Goal: Information Seeking & Learning: Check status

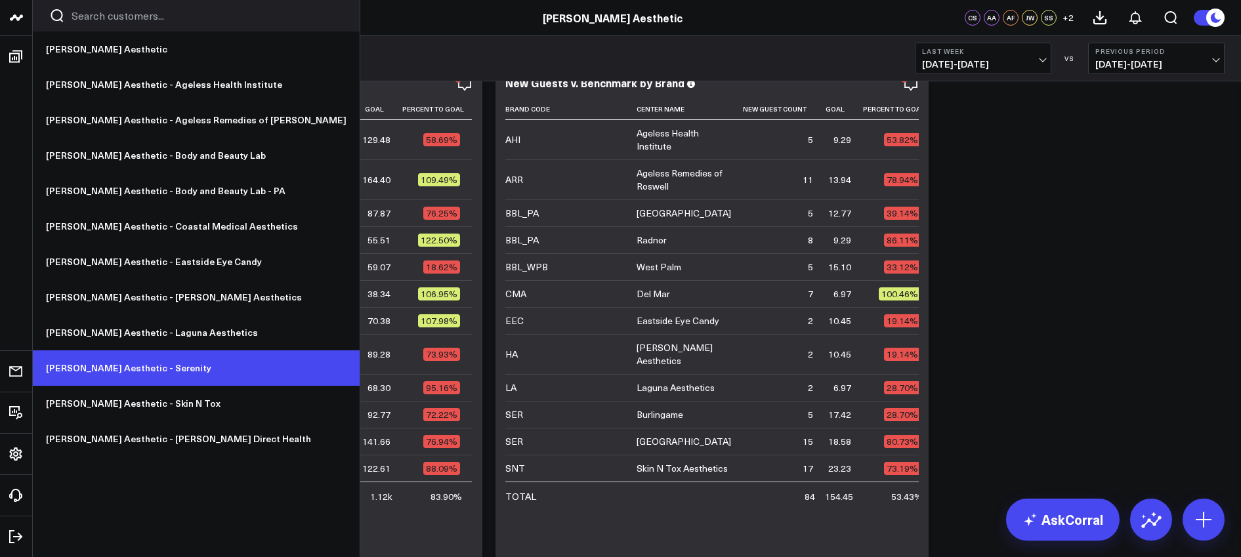
click at [119, 369] on link "[PERSON_NAME] Aesthetic - Serenity" at bounding box center [196, 367] width 327 height 35
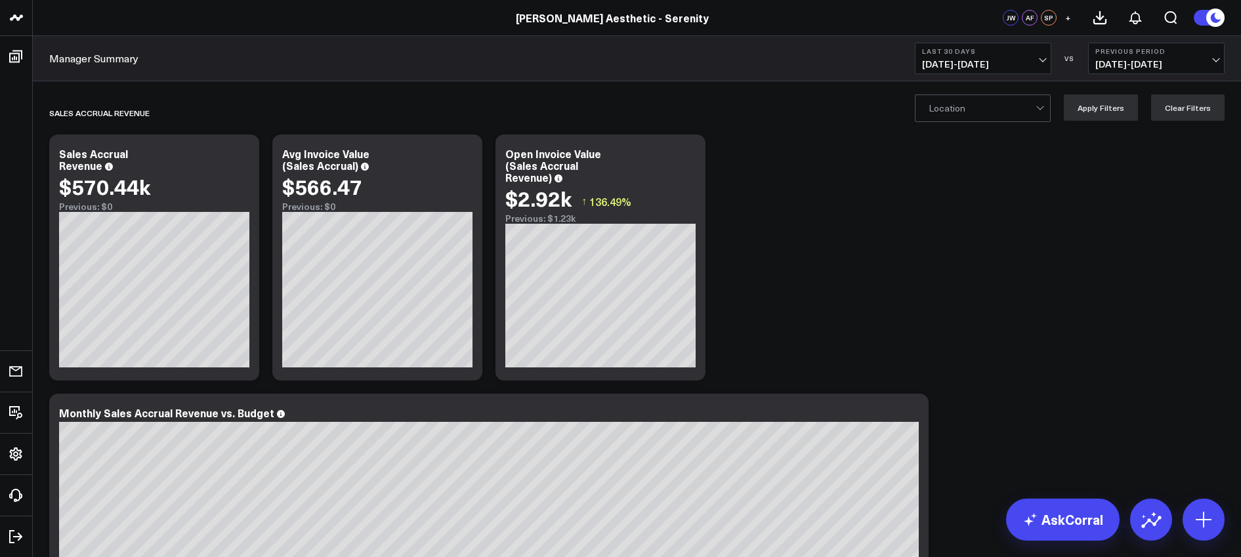
click at [981, 57] on button "Last 30 Days 08/10/25 - 09/08/25" at bounding box center [982, 58] width 136 height 31
click at [947, 390] on link "YTD" at bounding box center [982, 393] width 135 height 25
click at [1131, 62] on span "04/25/24 - 12/31/24" at bounding box center [1156, 64] width 122 height 10
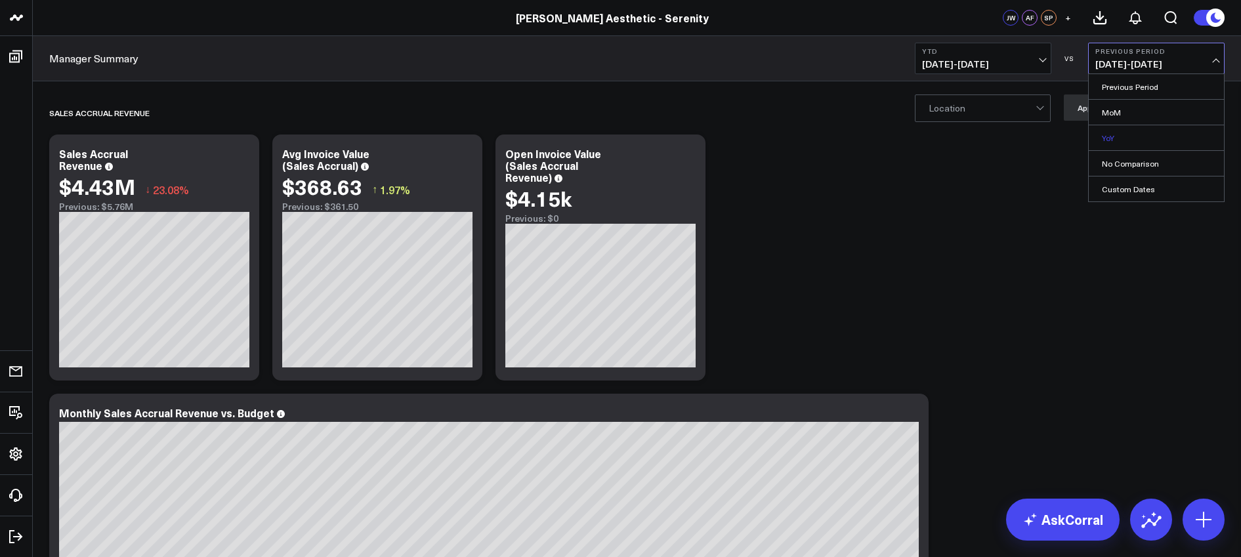
click at [1122, 134] on link "YoY" at bounding box center [1155, 137] width 135 height 25
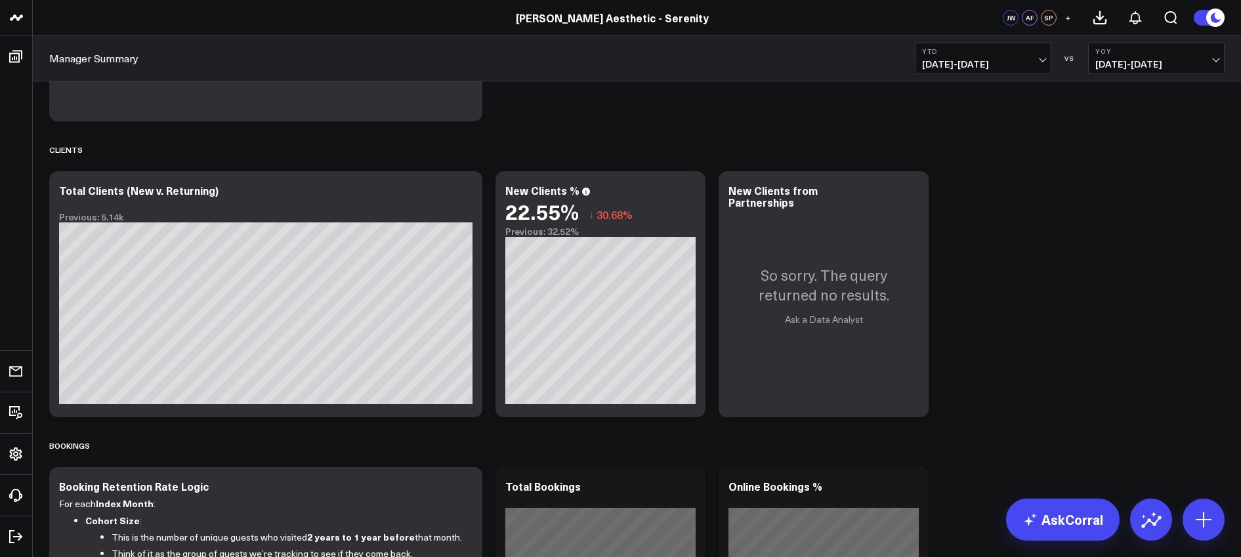
scroll to position [1037, 0]
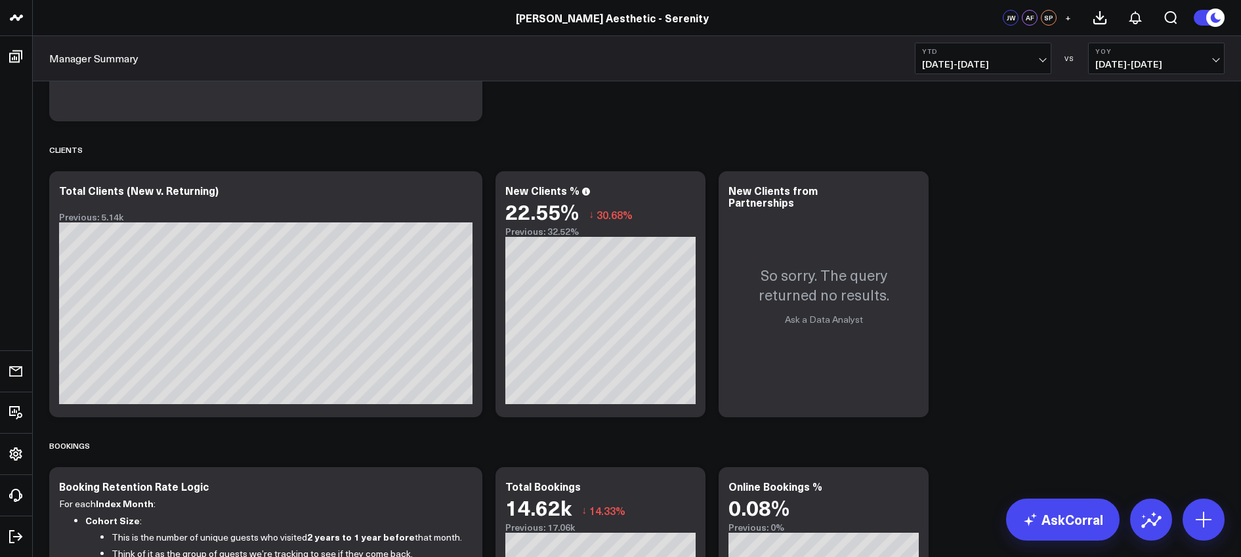
click at [1032, 56] on button "YTD 01/01/25 - 09/08/25" at bounding box center [982, 58] width 136 height 31
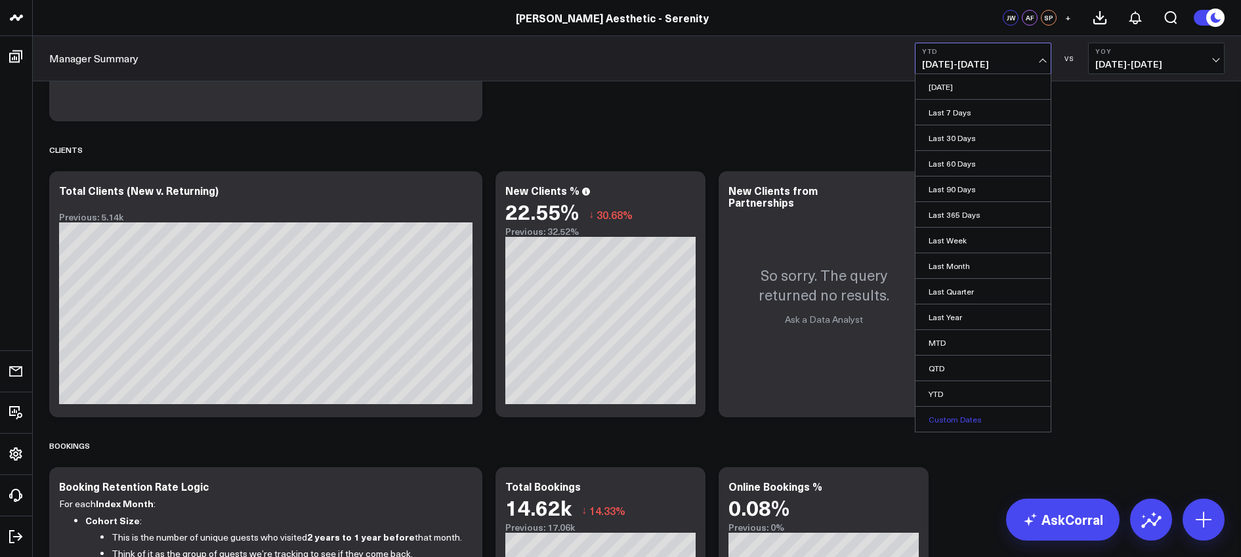
click at [950, 424] on link "Custom Dates" at bounding box center [982, 419] width 135 height 25
select select "8"
select select "2025"
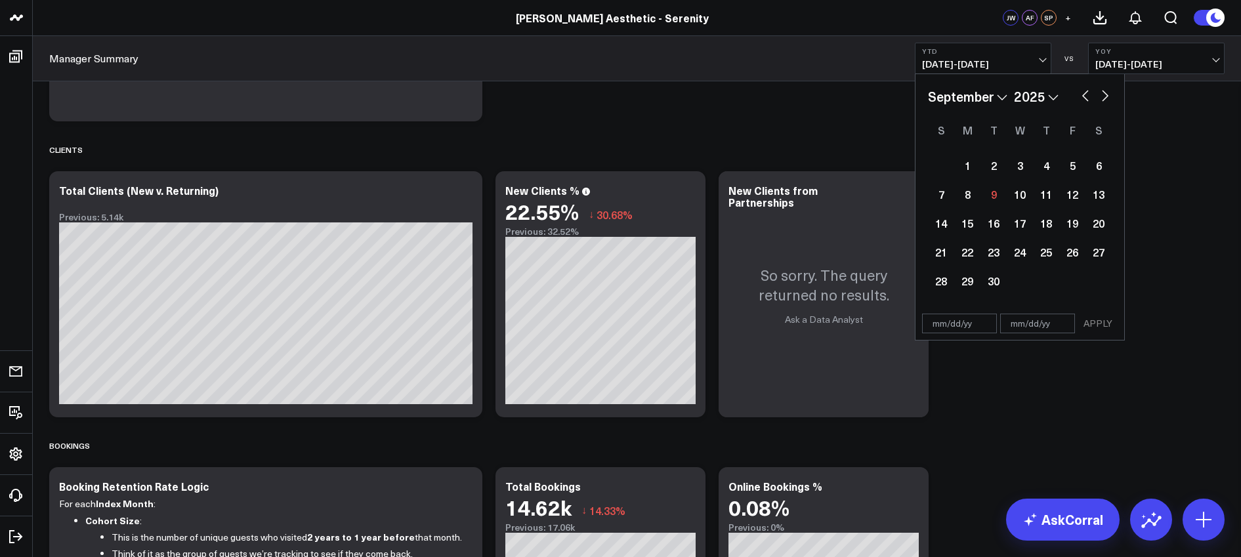
click at [1003, 96] on select "January February March April May June July August September October November De…" at bounding box center [967, 97] width 79 height 20
select select "2025"
click at [1052, 91] on select "2026 2025 2024 2023 2022 2021 2020 2019 2018 2017 2016 2015 2014 2013 2012 2011…" at bounding box center [1036, 97] width 45 height 20
select select "2024"
click at [967, 165] on div "1" at bounding box center [967, 165] width 26 height 26
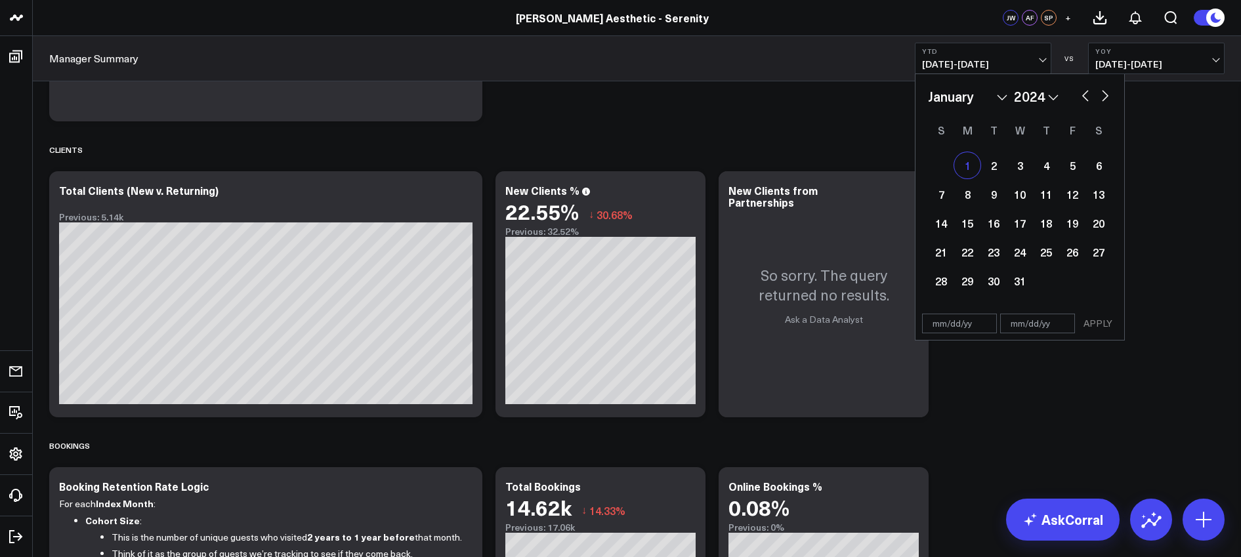
type input "01/01/24"
select select "2024"
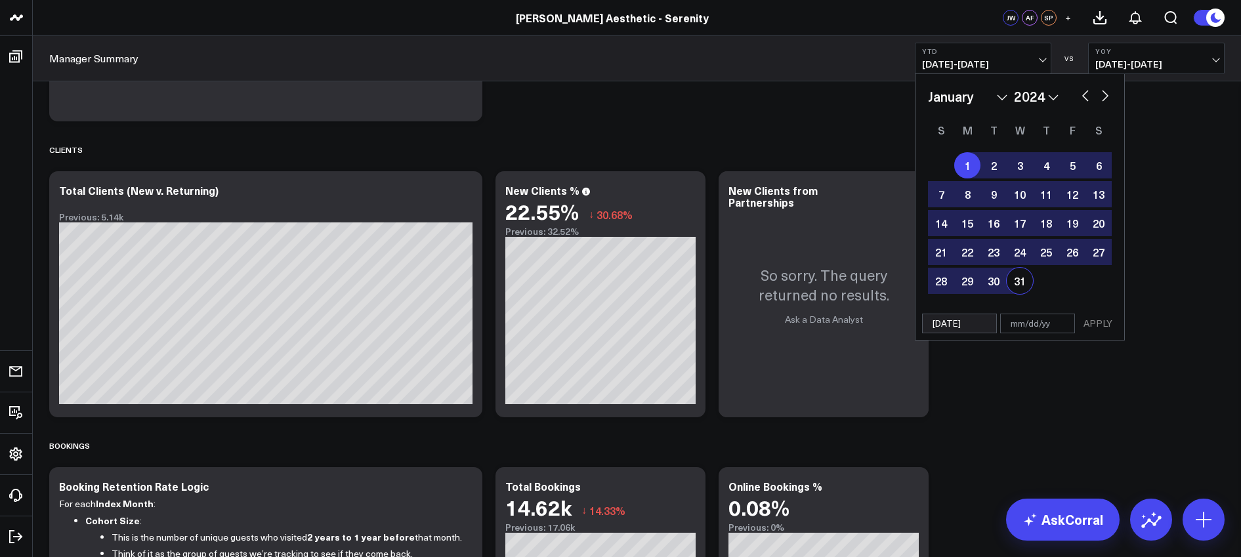
click at [1020, 285] on div "31" at bounding box center [1019, 281] width 26 height 26
type input "01/31/24"
select select "2024"
click at [964, 162] on div "1" at bounding box center [967, 165] width 26 height 26
select select "2024"
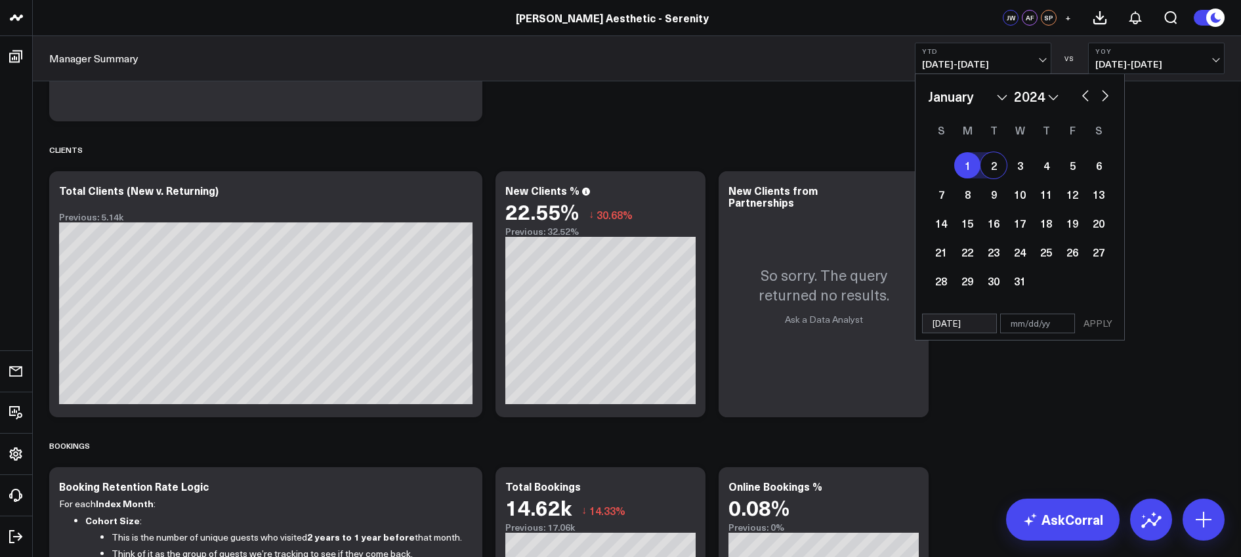
click at [1105, 98] on button "button" at bounding box center [1104, 95] width 13 height 16
select select "1"
select select "2024"
click at [1105, 98] on button "button" at bounding box center [1104, 95] width 13 height 16
select select "3"
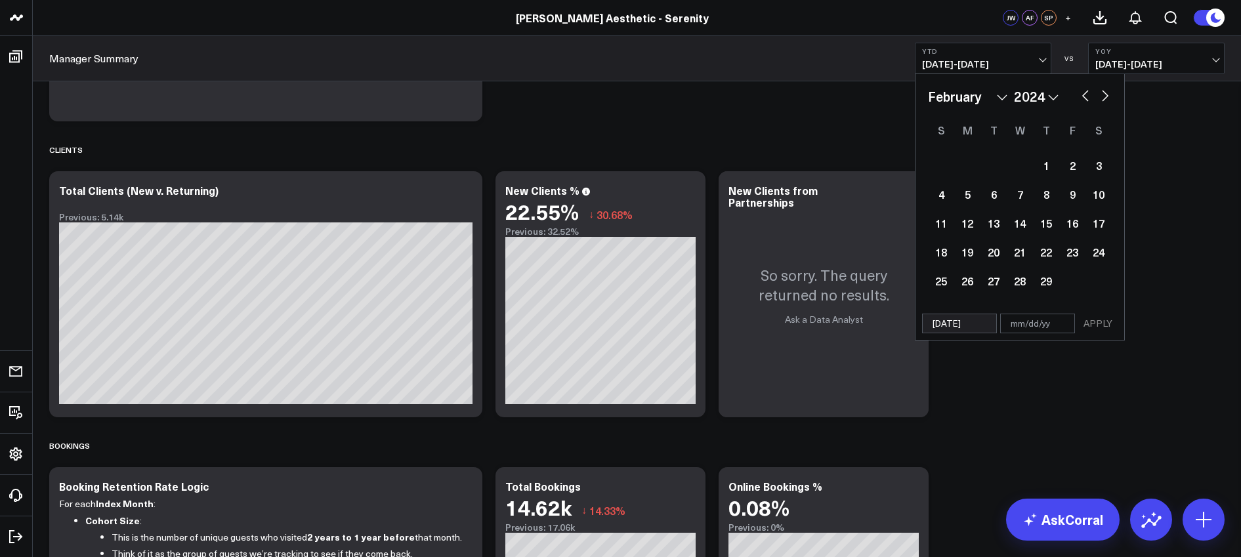
select select "2024"
click at [1105, 98] on button "button" at bounding box center [1104, 95] width 13 height 16
select select "4"
select select "2024"
click at [1105, 98] on button "button" at bounding box center [1104, 95] width 13 height 16
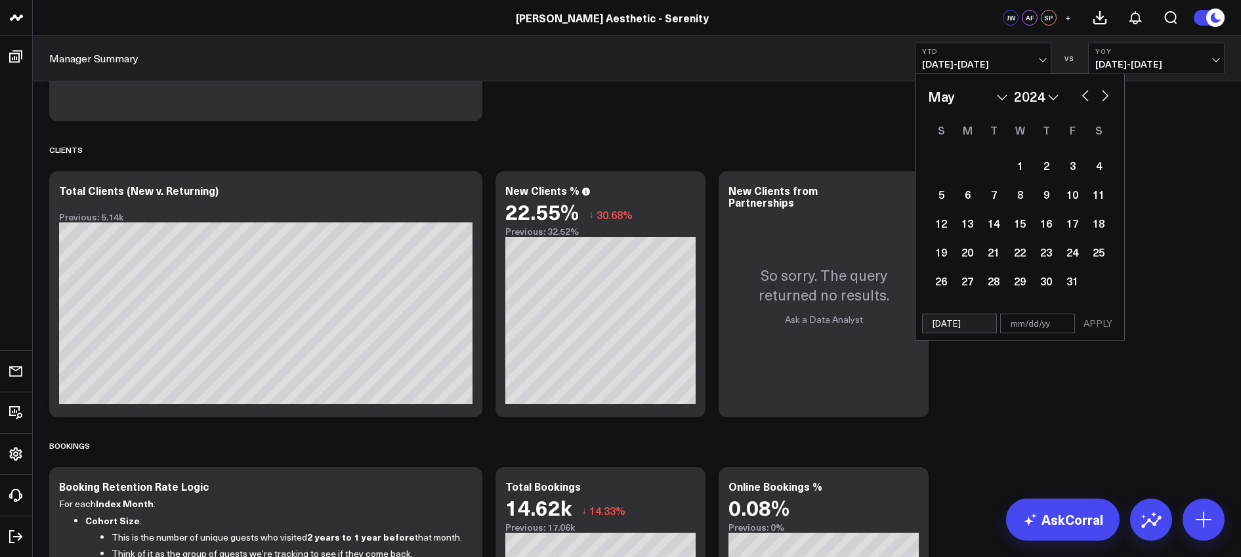
select select "6"
select select "2024"
click at [1105, 98] on button "button" at bounding box center [1104, 95] width 13 height 16
select select "7"
select select "2024"
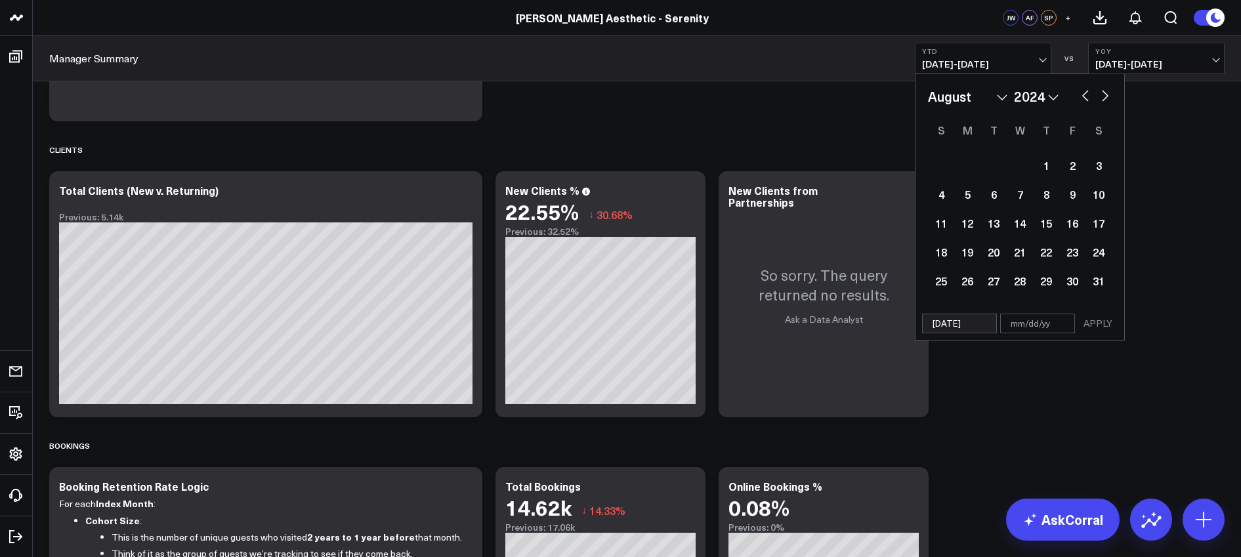
click at [1105, 98] on button "button" at bounding box center [1104, 95] width 13 height 16
select select "8"
select select "2024"
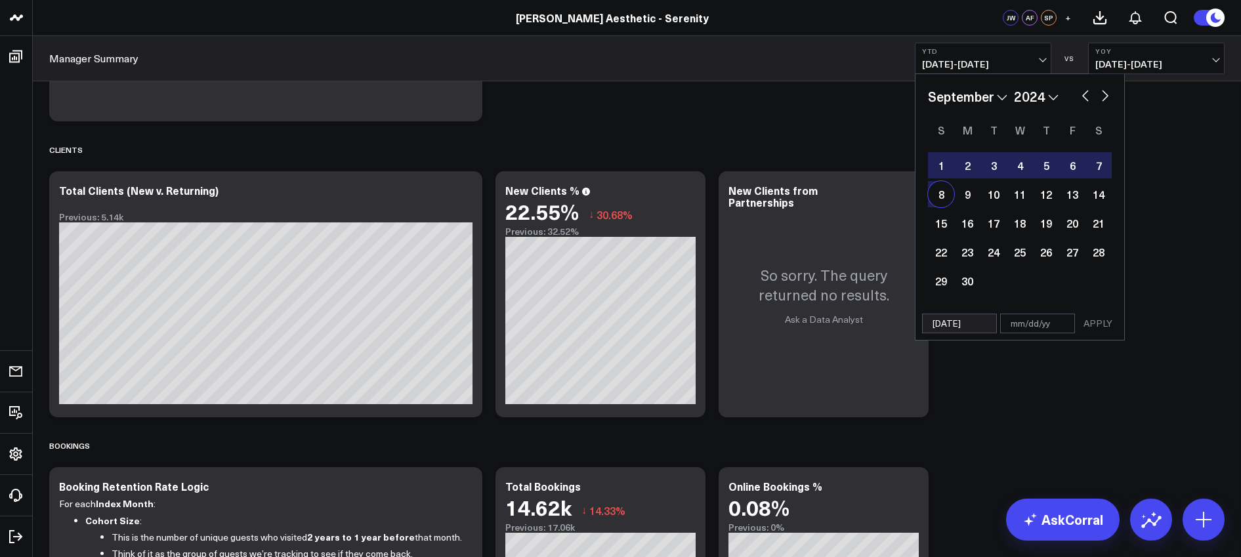
click at [943, 197] on div "8" at bounding box center [941, 194] width 26 height 26
type input "09/08/24"
select select "8"
select select "2024"
click at [1096, 322] on button "APPLY" at bounding box center [1097, 324] width 39 height 20
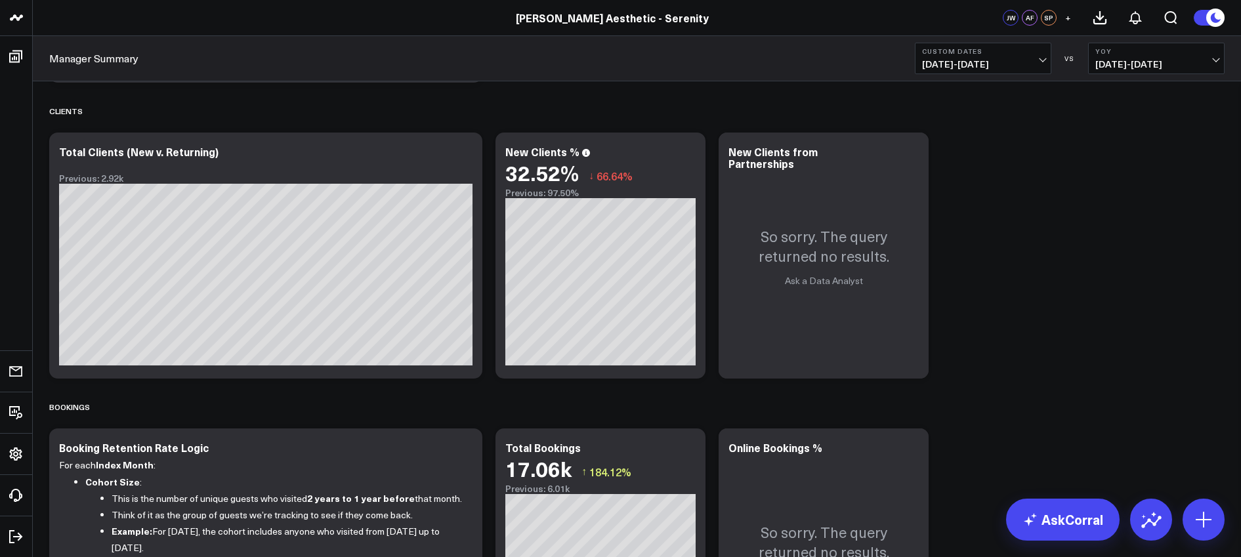
scroll to position [1075, 0]
click at [1016, 55] on button "Custom Dates 01/01/24 - 09/08/24" at bounding box center [982, 58] width 136 height 31
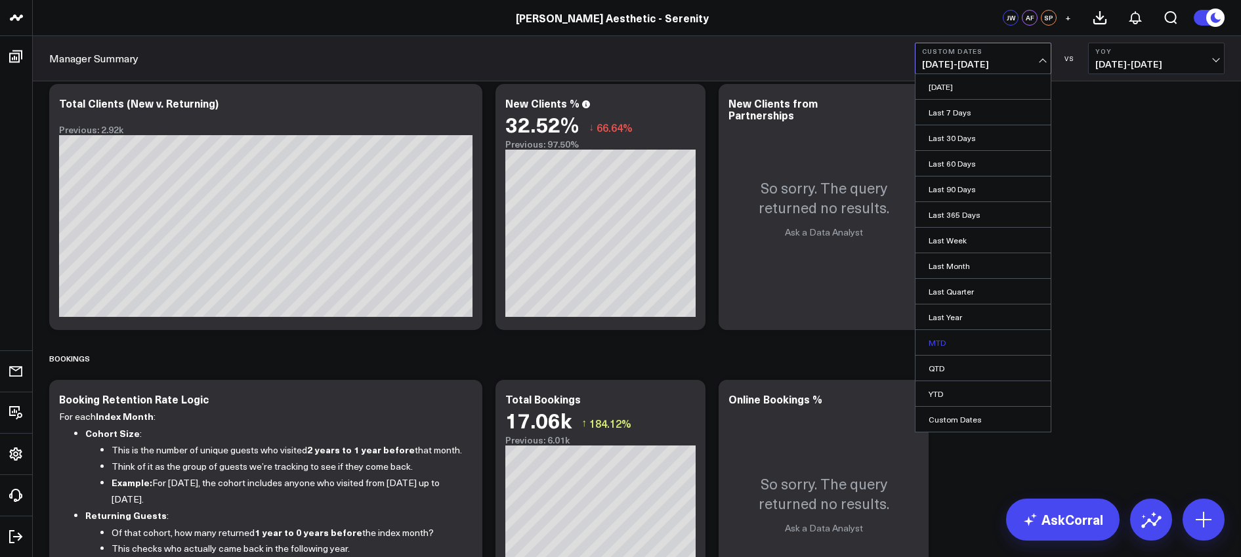
scroll to position [1136, 0]
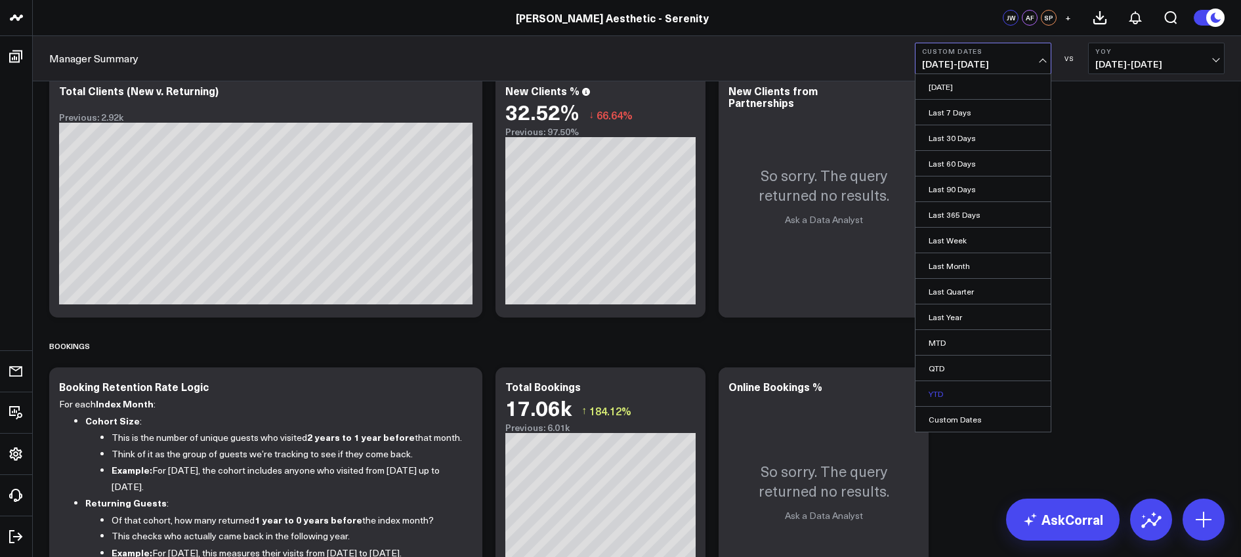
click at [944, 392] on link "YTD" at bounding box center [982, 393] width 135 height 25
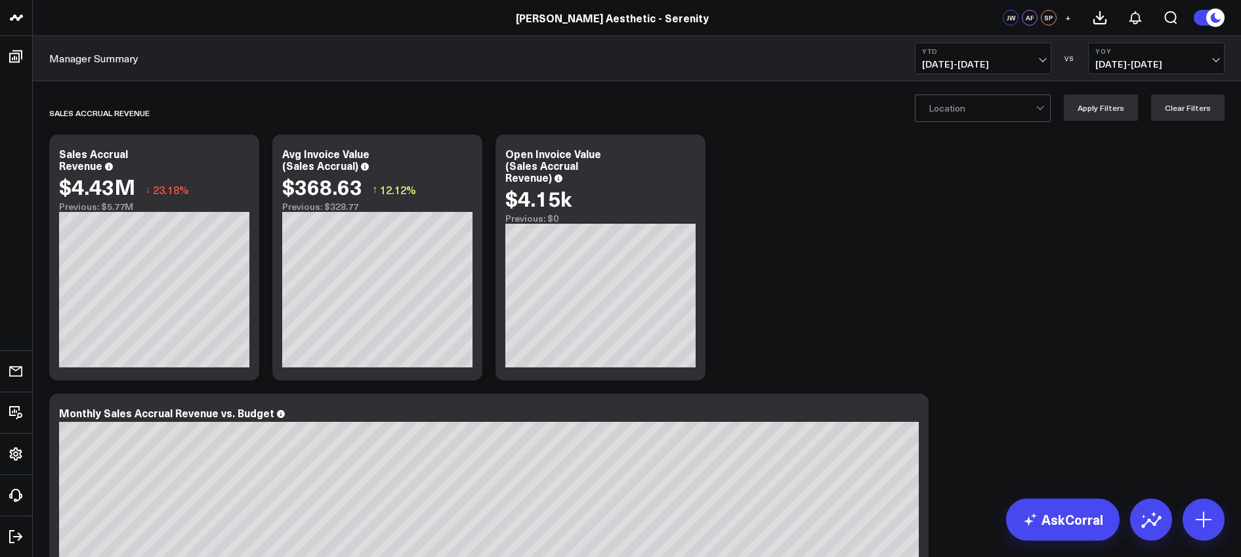
click at [959, 52] on b "YTD" at bounding box center [983, 51] width 122 height 8
click at [964, 416] on link "Custom Dates" at bounding box center [982, 419] width 135 height 25
select select "8"
select select "2025"
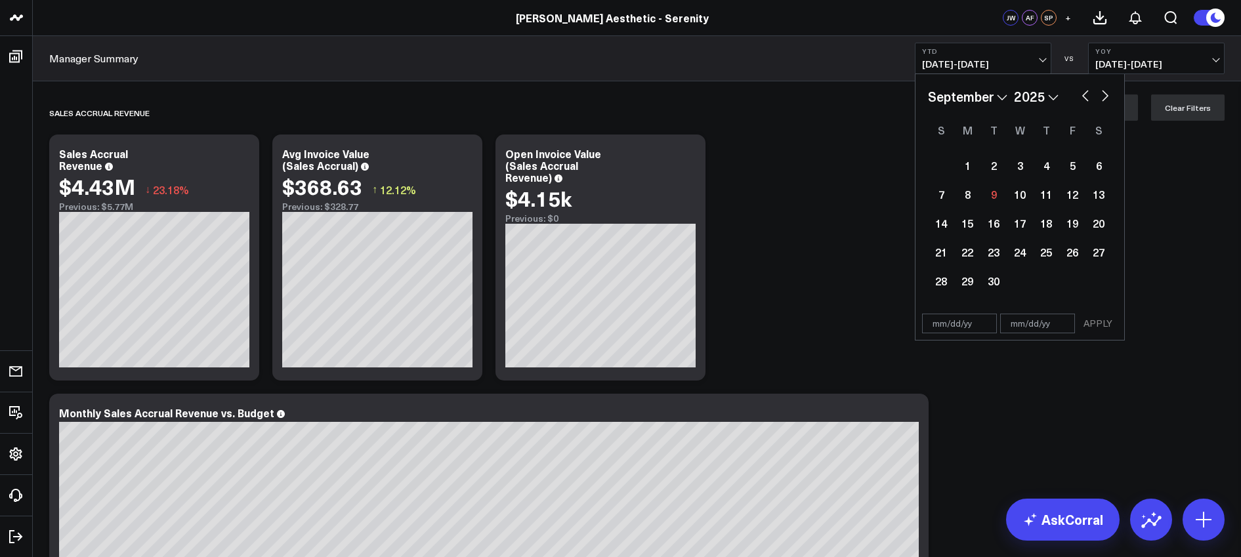
click at [1002, 96] on select "January February March April May June July August September October November De…" at bounding box center [967, 97] width 79 height 20
select select "6"
select select "2025"
click at [995, 170] on div "1" at bounding box center [993, 165] width 26 height 26
type input "07/01/25"
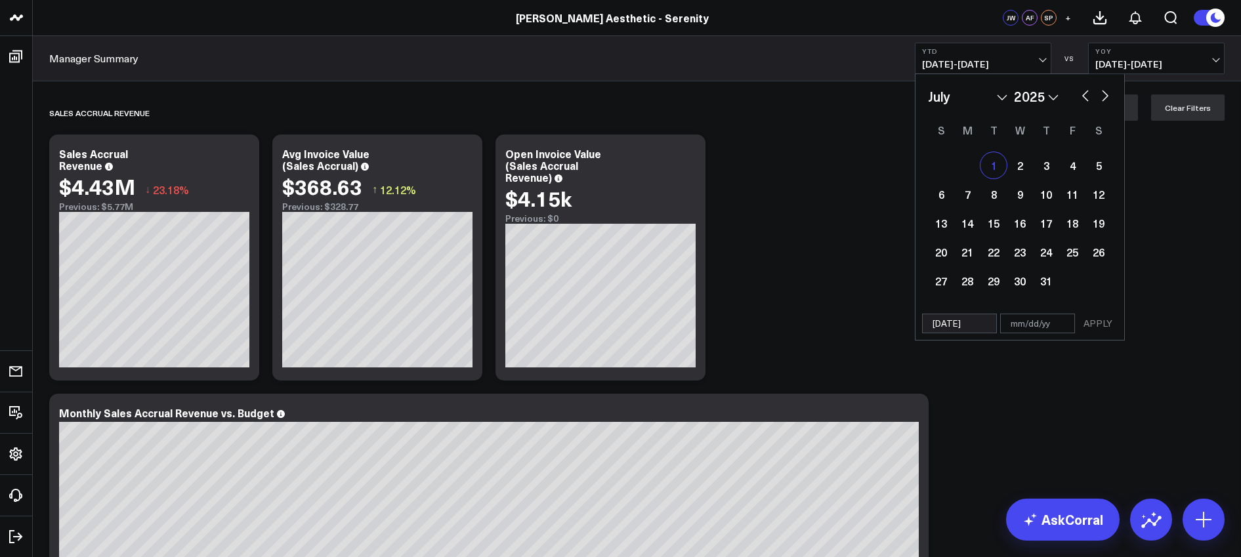
select select "6"
select select "2025"
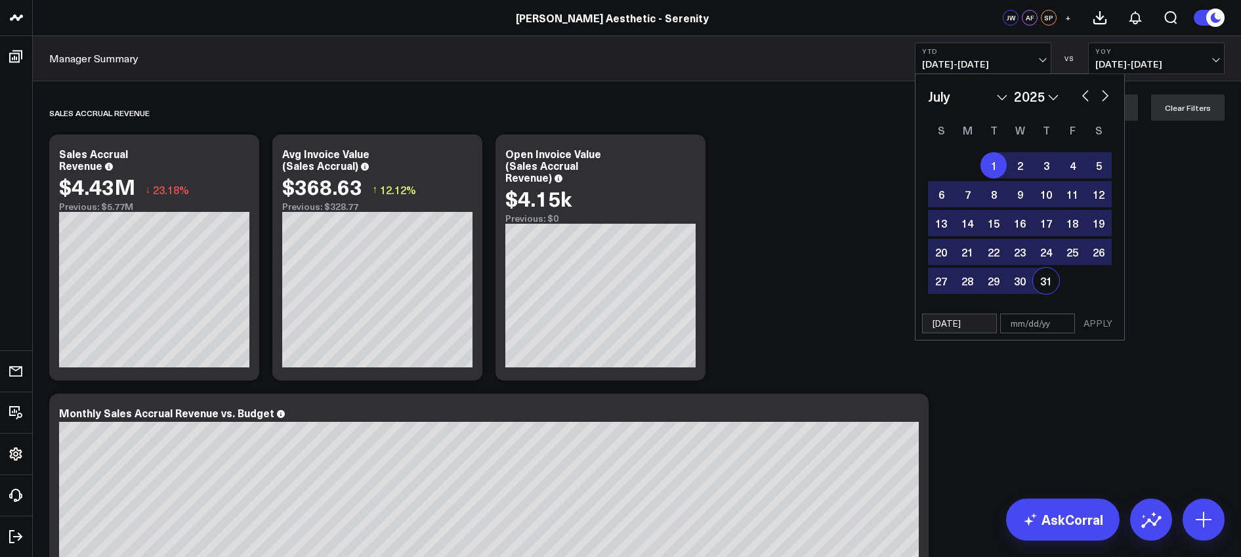
click at [1044, 282] on div "31" at bounding box center [1046, 281] width 26 height 26
type input "07/31/25"
select select "6"
select select "2025"
click at [1094, 321] on button "APPLY" at bounding box center [1097, 324] width 39 height 20
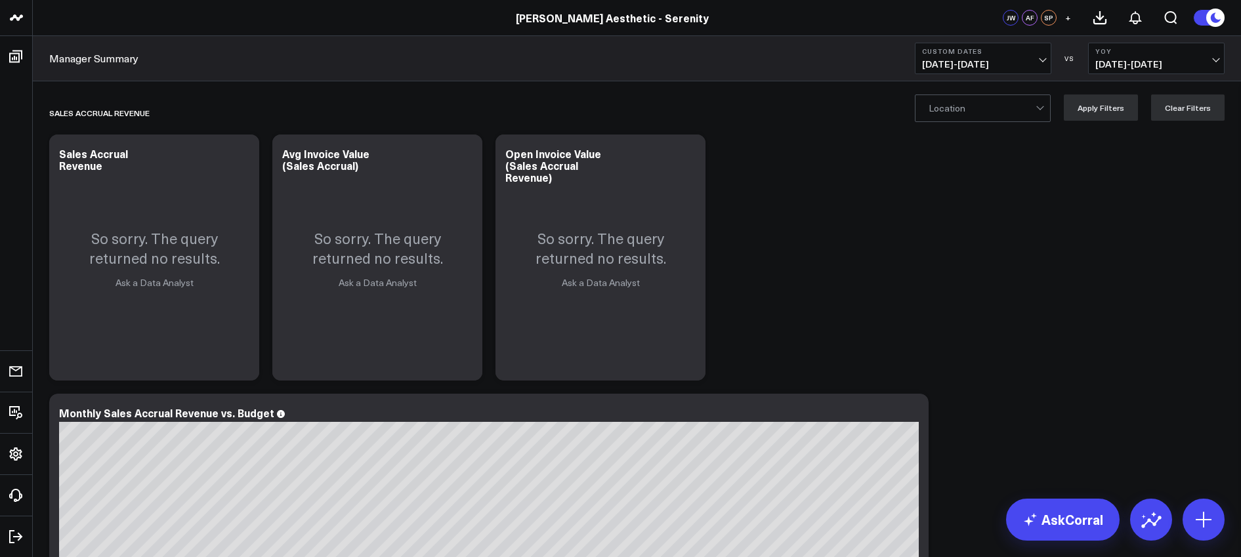
click at [966, 56] on button "Custom Dates 07/01/25 - 07/31/25" at bounding box center [982, 58] width 136 height 31
click at [947, 417] on link "Custom Dates" at bounding box center [982, 419] width 135 height 25
select select "8"
select select "2025"
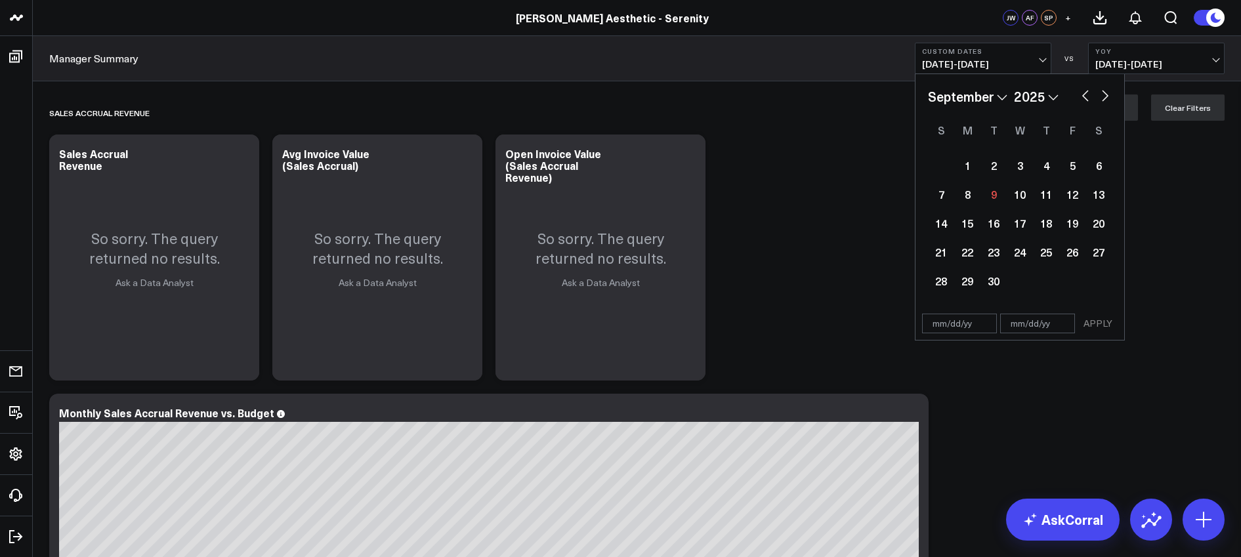
click at [999, 94] on select "January February March April May June July August September October November De…" at bounding box center [967, 97] width 79 height 20
select select "4"
select select "2025"
click at [1044, 167] on div "1" at bounding box center [1046, 165] width 26 height 26
type input "[DATE]"
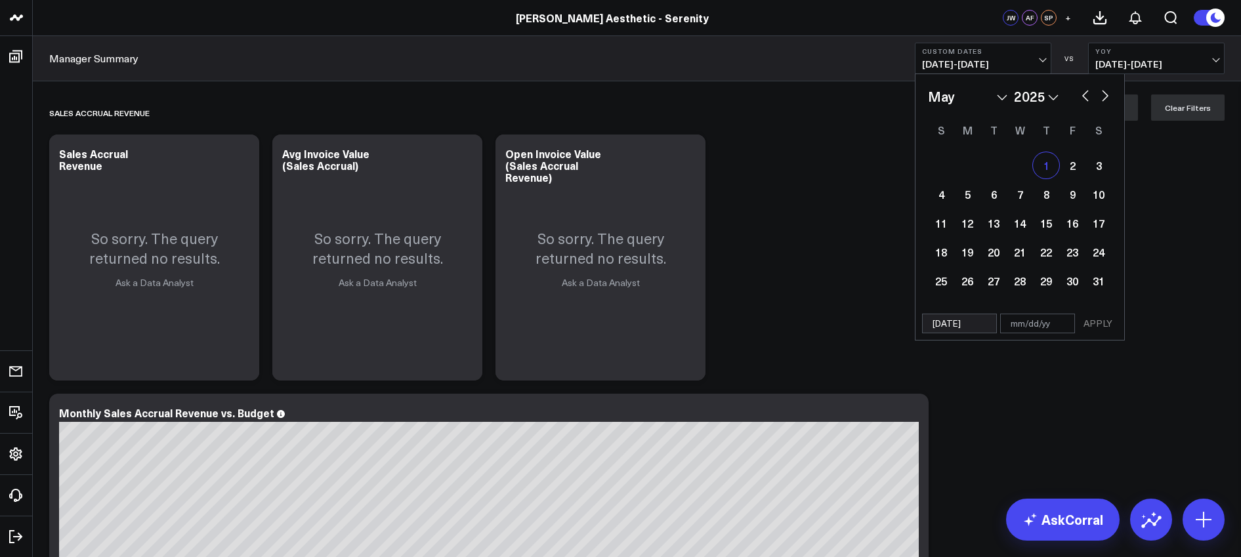
select select "4"
select select "2025"
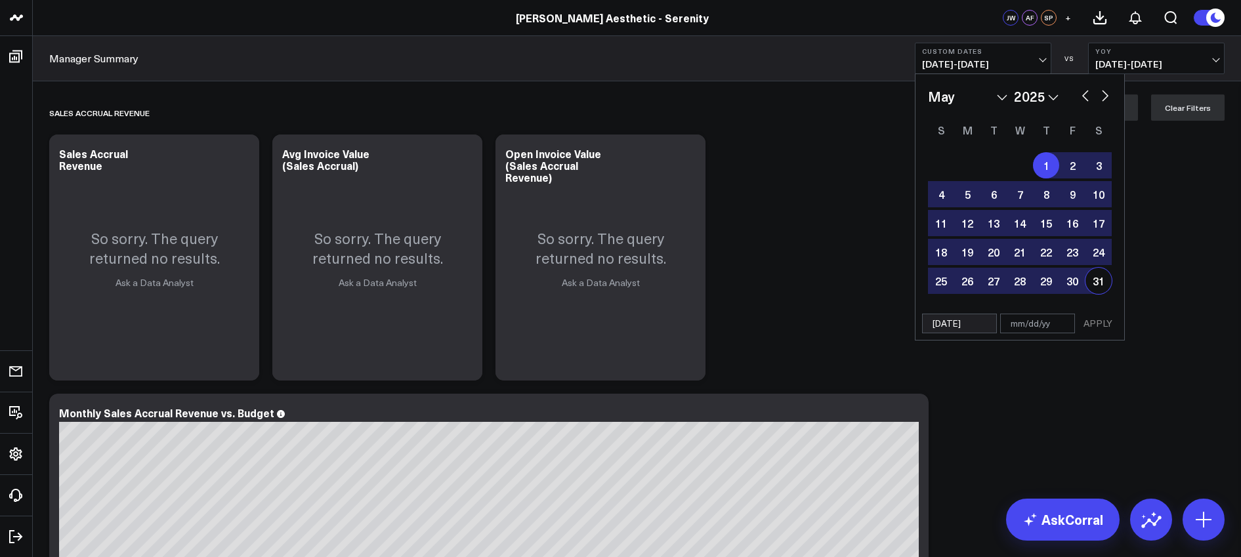
click at [1099, 275] on div "31" at bounding box center [1098, 281] width 26 height 26
type input "[DATE]"
select select "4"
select select "2025"
click at [1104, 333] on div "05/01/25 05/31/25 APPLY" at bounding box center [1019, 323] width 210 height 33
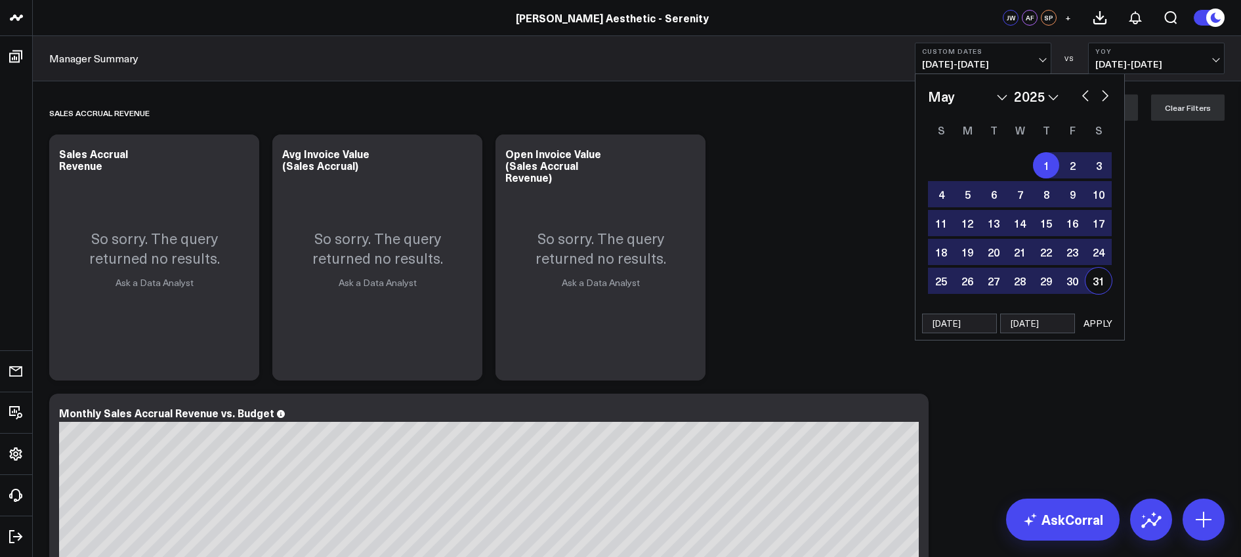
select select "4"
select select "2025"
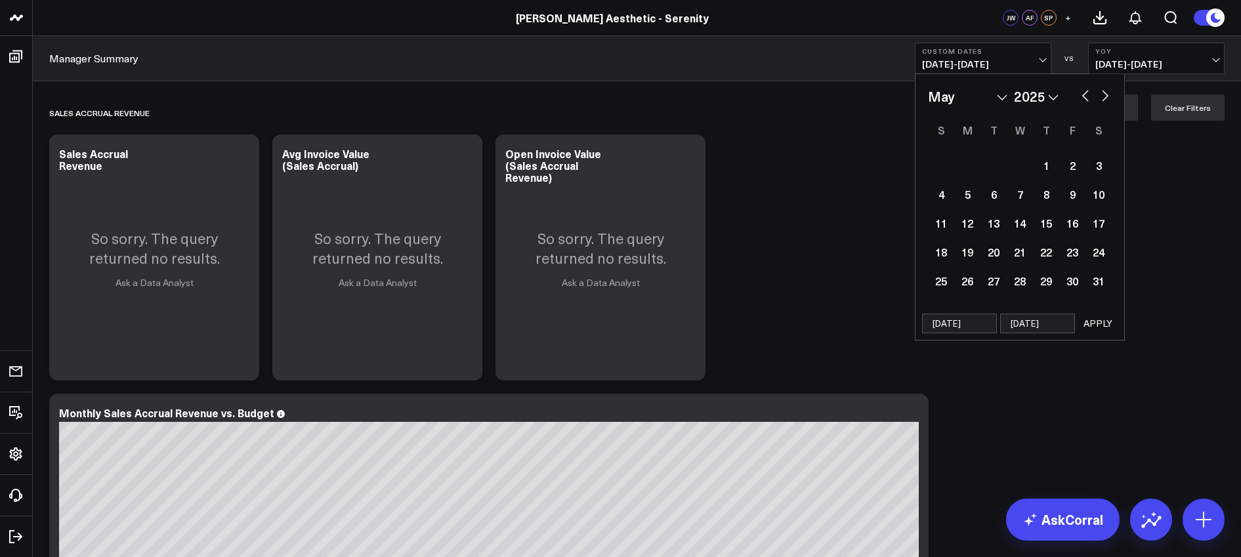
click at [1106, 321] on button "APPLY" at bounding box center [1097, 324] width 39 height 20
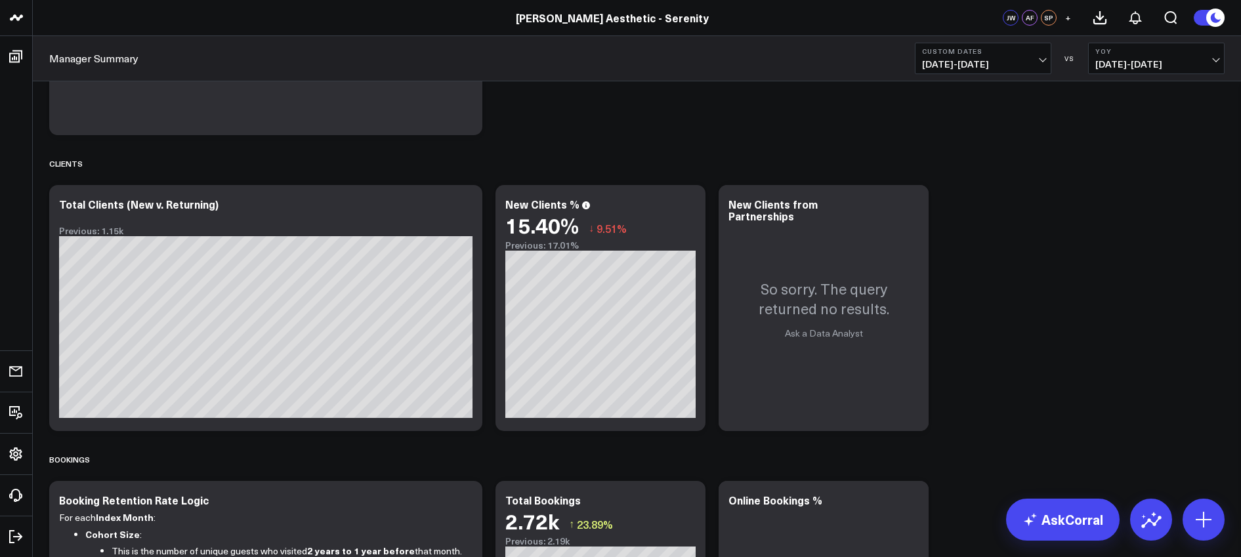
scroll to position [1025, 0]
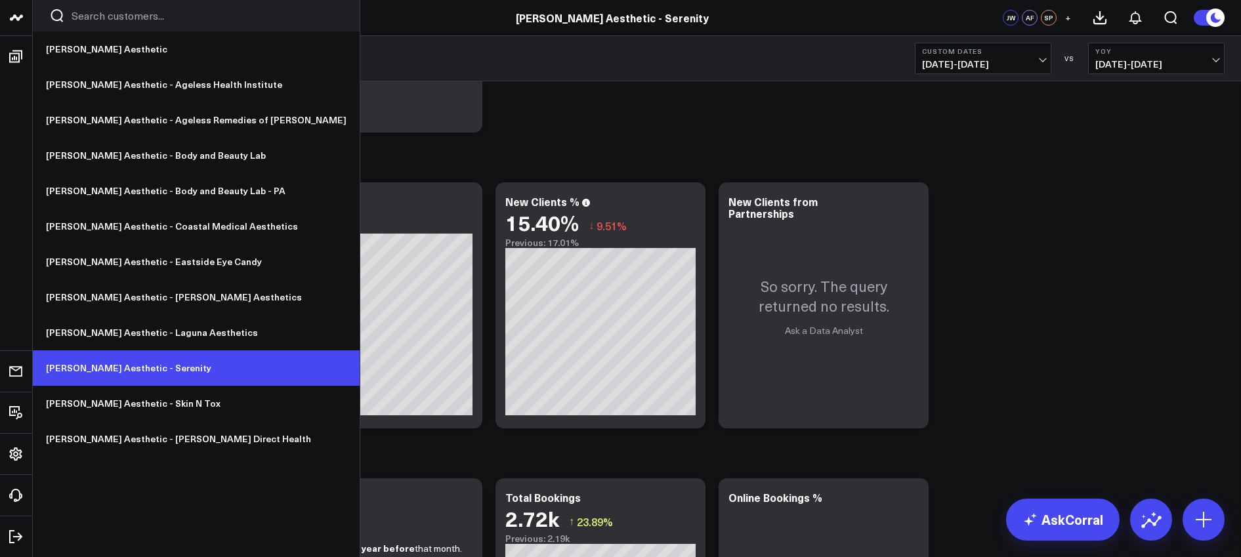
click at [103, 369] on link "[PERSON_NAME] Aesthetic - Serenity" at bounding box center [196, 367] width 327 height 35
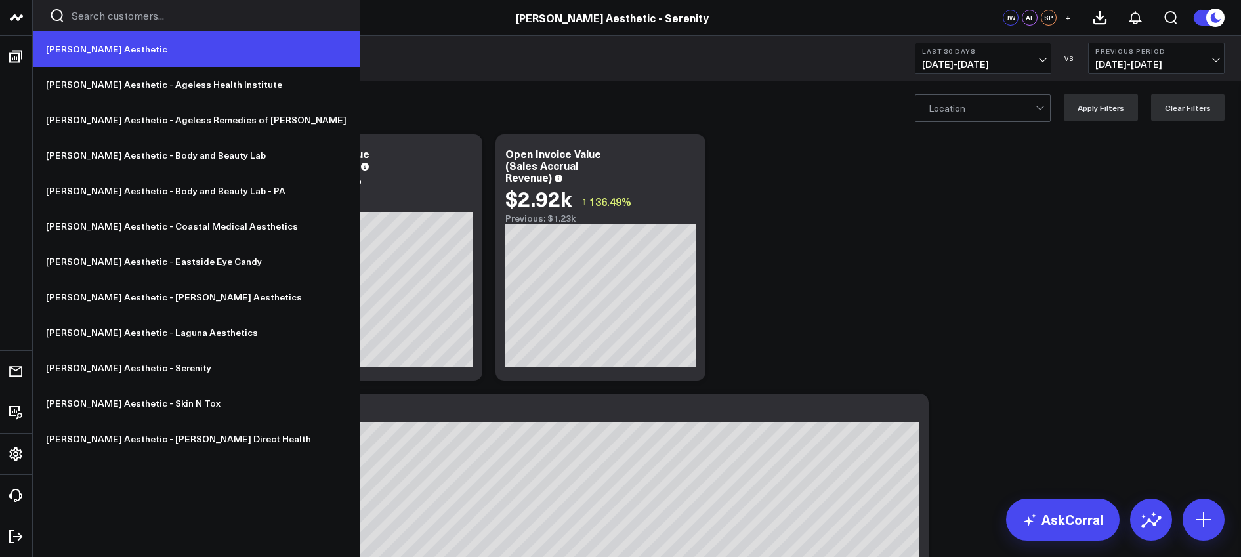
click at [77, 51] on link "[PERSON_NAME] Aesthetic" at bounding box center [196, 48] width 327 height 35
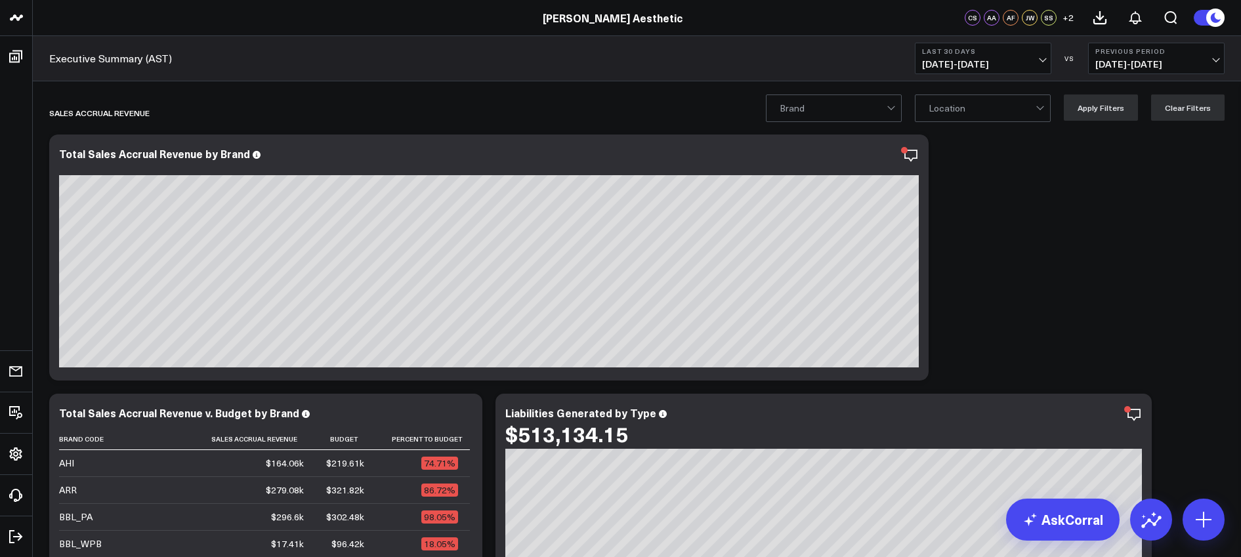
click at [949, 67] on span "[DATE] - [DATE]" at bounding box center [983, 64] width 122 height 10
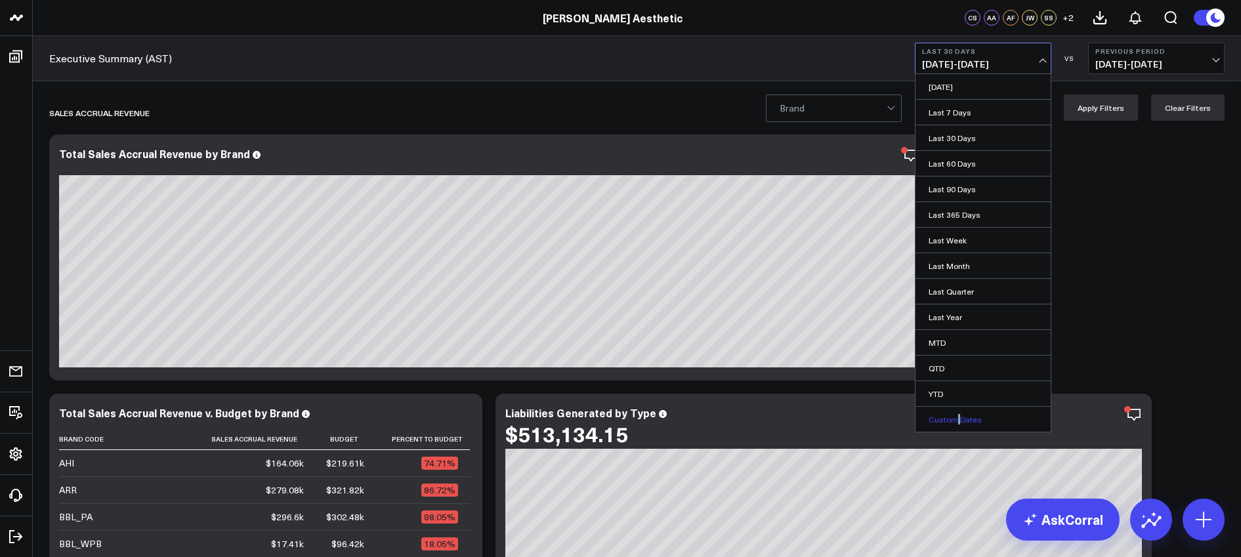
click at [956, 421] on link "Custom Dates" at bounding box center [982, 419] width 135 height 25
select select "8"
select select "2025"
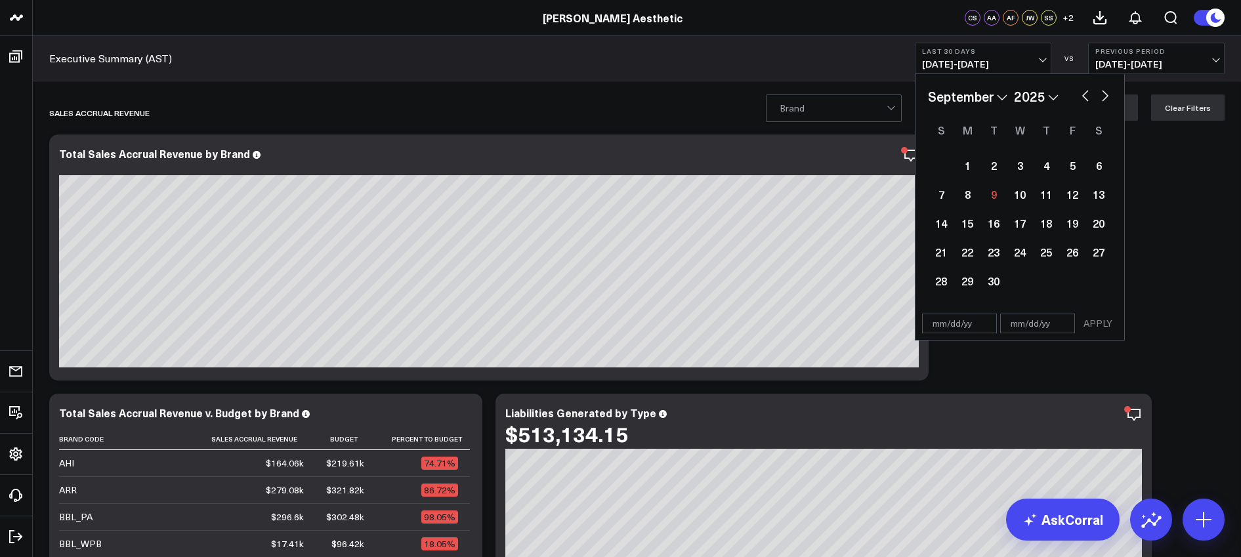
click at [999, 93] on select "January February March April May June July August September October November De…" at bounding box center [967, 97] width 79 height 20
select select "4"
select select "2025"
click at [1042, 163] on div "1" at bounding box center [1046, 165] width 26 height 26
type input "[DATE]"
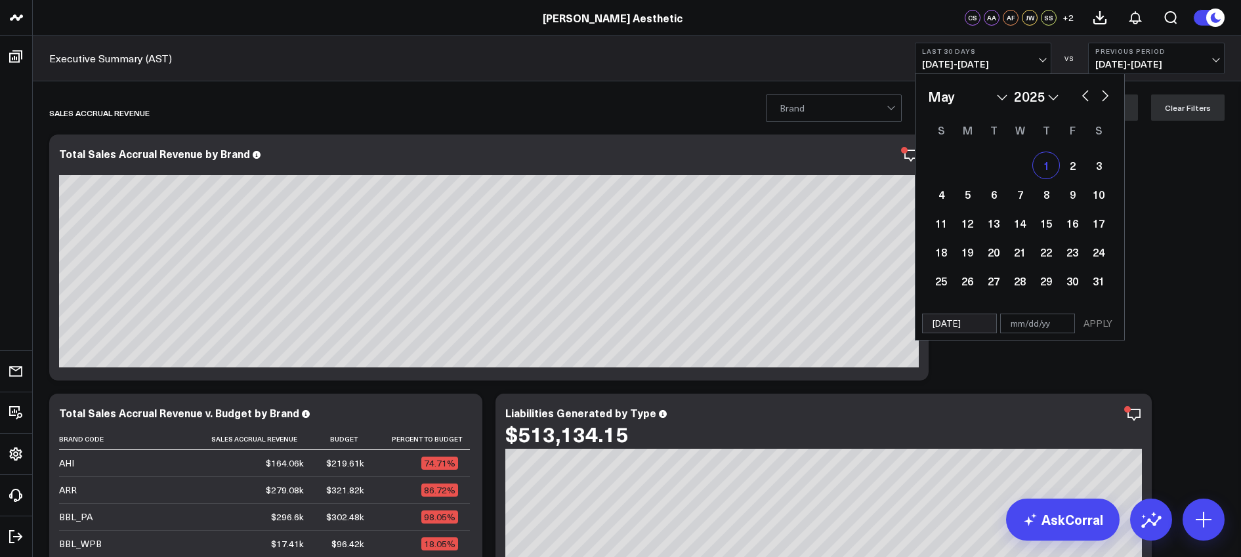
select select "4"
select select "2025"
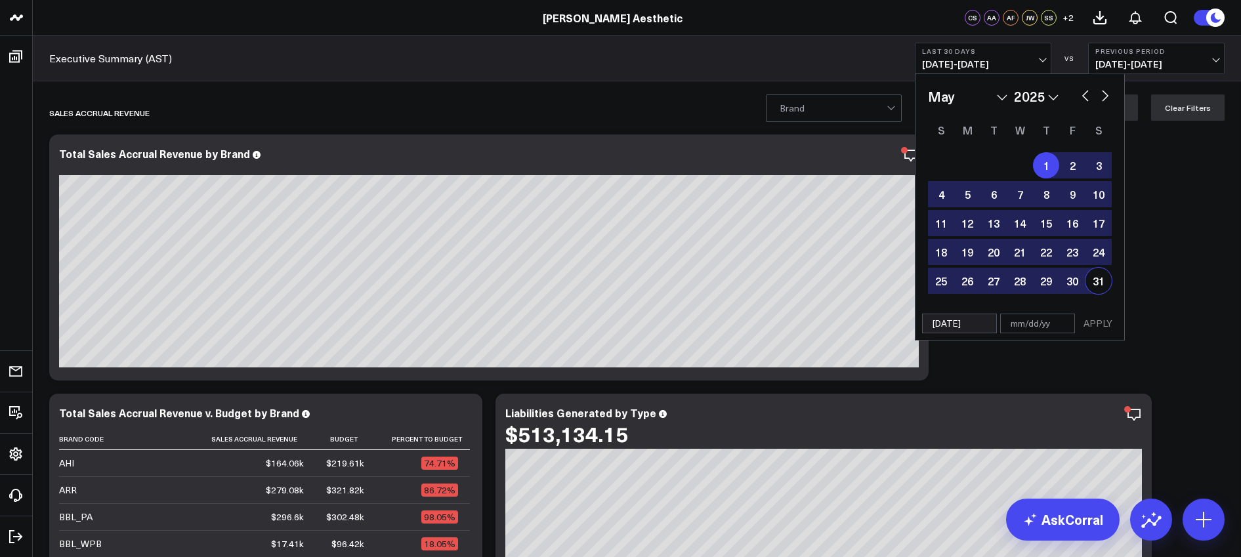
click at [1099, 281] on div "31" at bounding box center [1098, 281] width 26 height 26
type input "[DATE]"
select select "4"
select select "2025"
drag, startPoint x: 1107, startPoint y: 327, endPoint x: 1099, endPoint y: 337, distance: 12.7
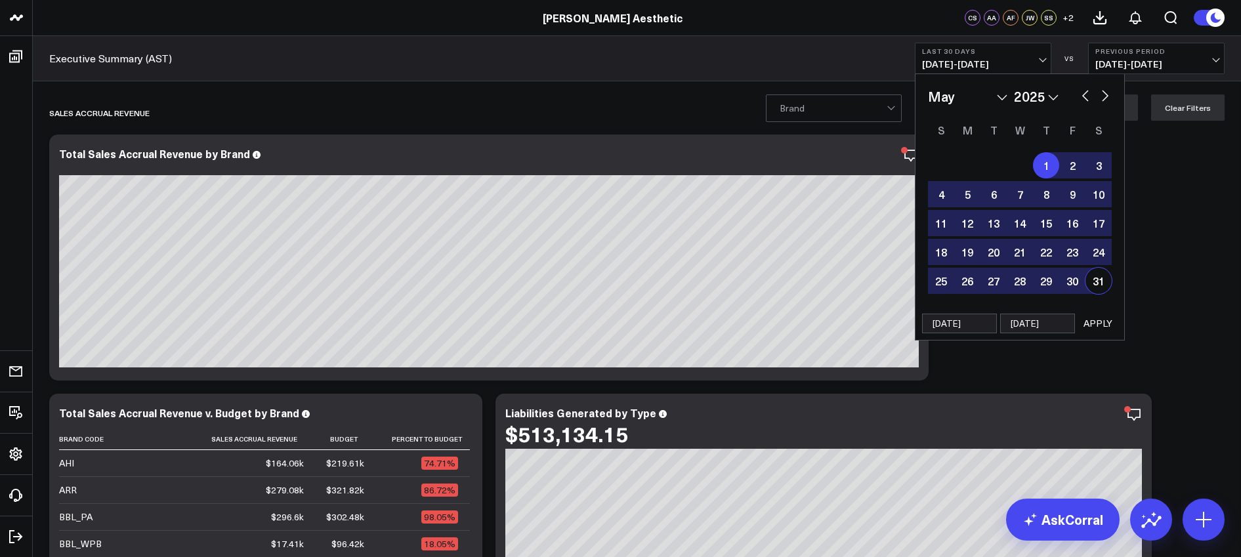
click at [1107, 327] on button "APPLY" at bounding box center [1097, 324] width 39 height 20
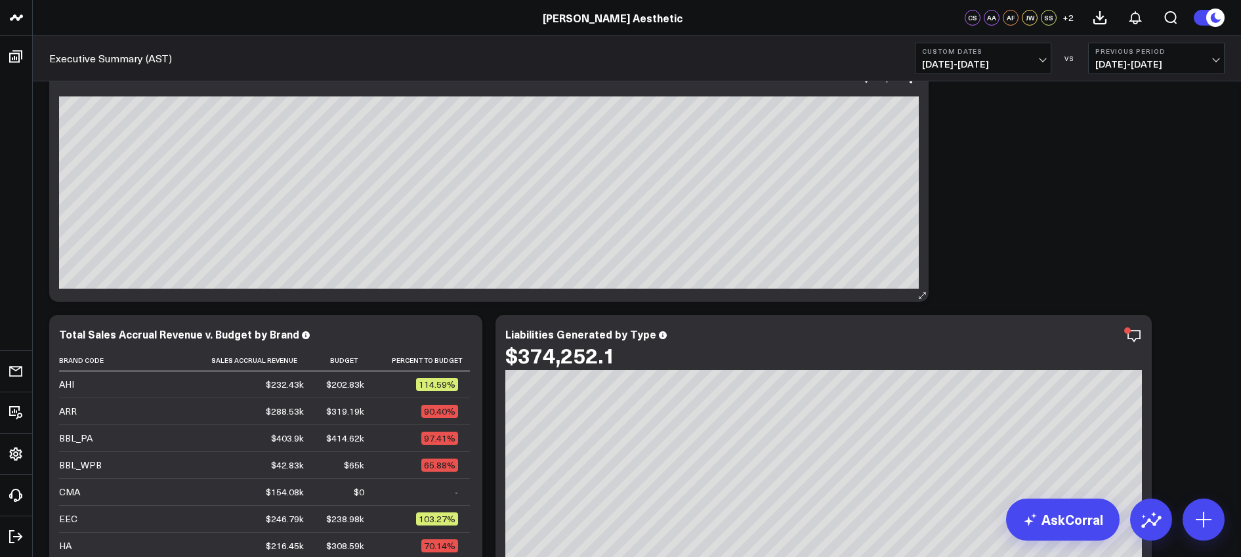
scroll to position [70, 0]
